Goal: Transaction & Acquisition: Purchase product/service

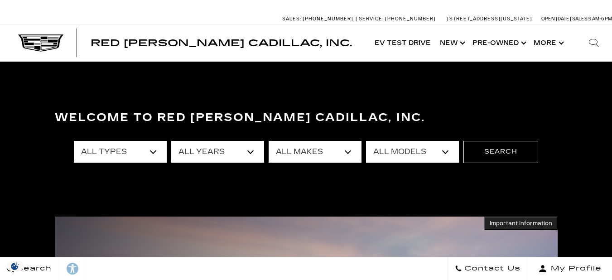
click at [150, 150] on select "All Types New Used Certified Used Demo" at bounding box center [120, 152] width 93 height 22
select select "Used"
click at [74, 141] on select "All Types New Used Certified Used Demo" at bounding box center [120, 152] width 93 height 22
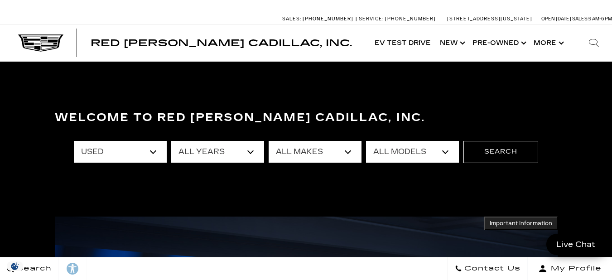
click at [235, 154] on select "All Years 2026 2025 2024 2023 2022 2021 2020 2019 2018 2017 2013" at bounding box center [217, 152] width 93 height 22
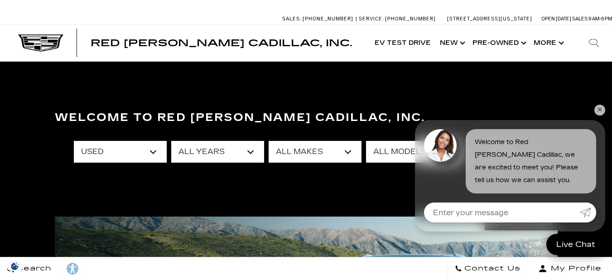
select select "2013"
click at [171, 141] on select "All Years 2025 2024 2023 2022 2021 2020 2019 2018 2017 2013" at bounding box center [217, 152] width 93 height 22
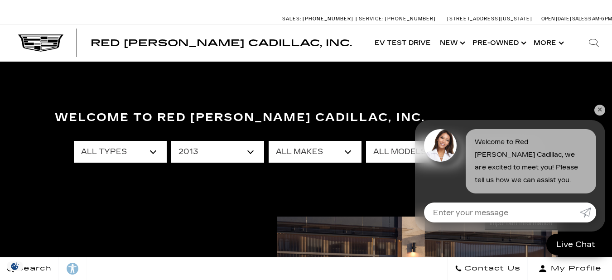
click at [347, 150] on select "All Makes Lexus" at bounding box center [315, 152] width 93 height 22
click at [269, 141] on select "All Makes Lexus" at bounding box center [315, 152] width 93 height 22
click at [599, 106] on link "✕" at bounding box center [599, 110] width 11 height 11
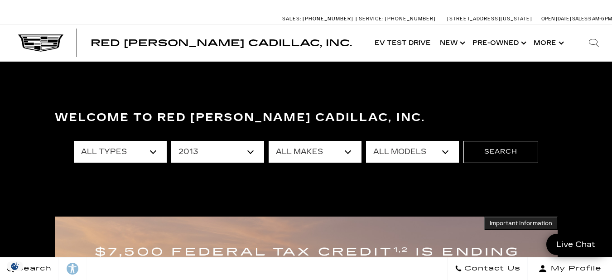
click at [422, 154] on select "All Models LX 570" at bounding box center [412, 152] width 93 height 22
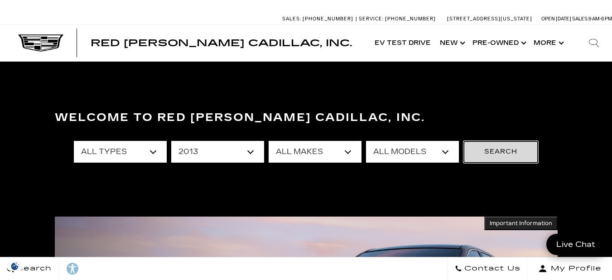
click at [504, 146] on button "Search" at bounding box center [500, 152] width 75 height 22
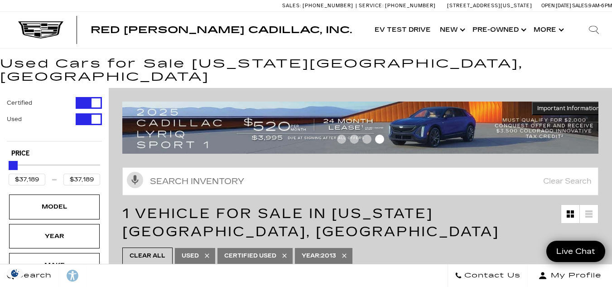
drag, startPoint x: 10, startPoint y: 155, endPoint x: 27, endPoint y: 154, distance: 17.3
click at [38, 158] on div "Price" at bounding box center [55, 166] width 92 height 16
click at [34, 158] on div "Price" at bounding box center [55, 166] width 92 height 16
click at [15, 161] on div "Maximum Price" at bounding box center [13, 165] width 9 height 9
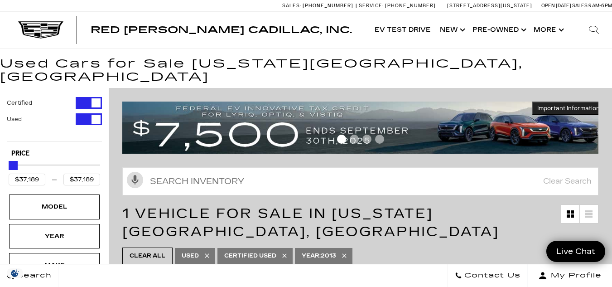
click at [29, 164] on div "Price" at bounding box center [55, 164] width 92 height 1
click at [52, 158] on div "Price" at bounding box center [55, 166] width 92 height 16
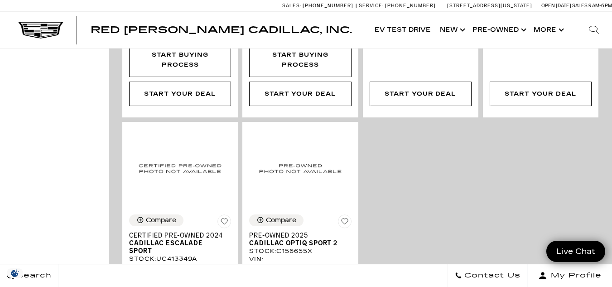
scroll to position [1280, 0]
